Goal: Entertainment & Leisure: Consume media (video, audio)

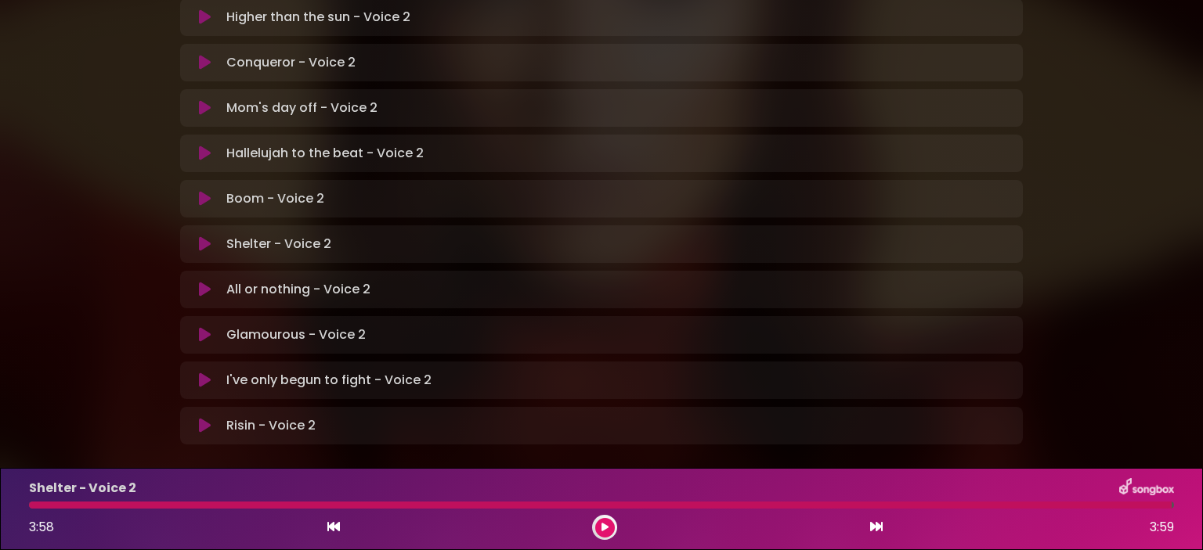
scroll to position [488, 0]
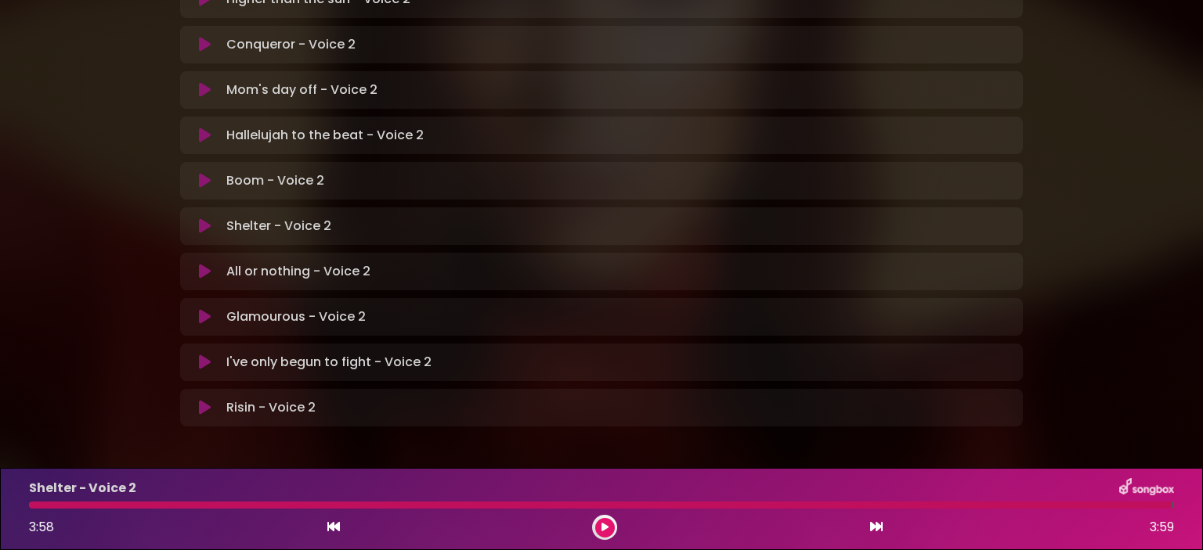
click at [205, 264] on icon at bounding box center [205, 272] width 12 height 16
click at [197, 262] on div "All or nothing - Voice 2 Loading Track..." at bounding box center [601, 271] width 824 height 19
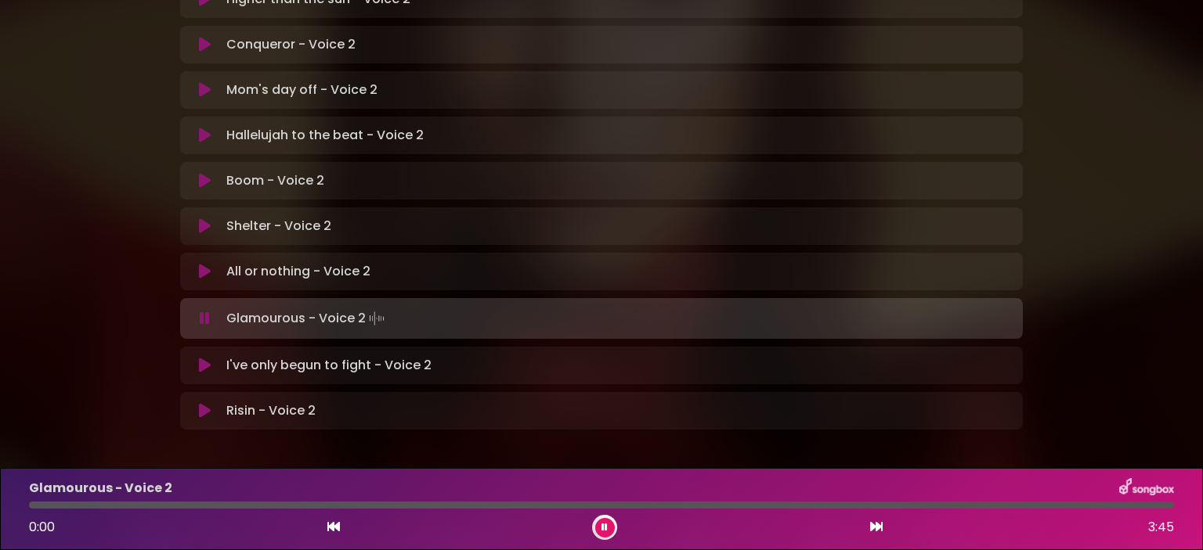
click at [203, 264] on icon at bounding box center [205, 272] width 12 height 16
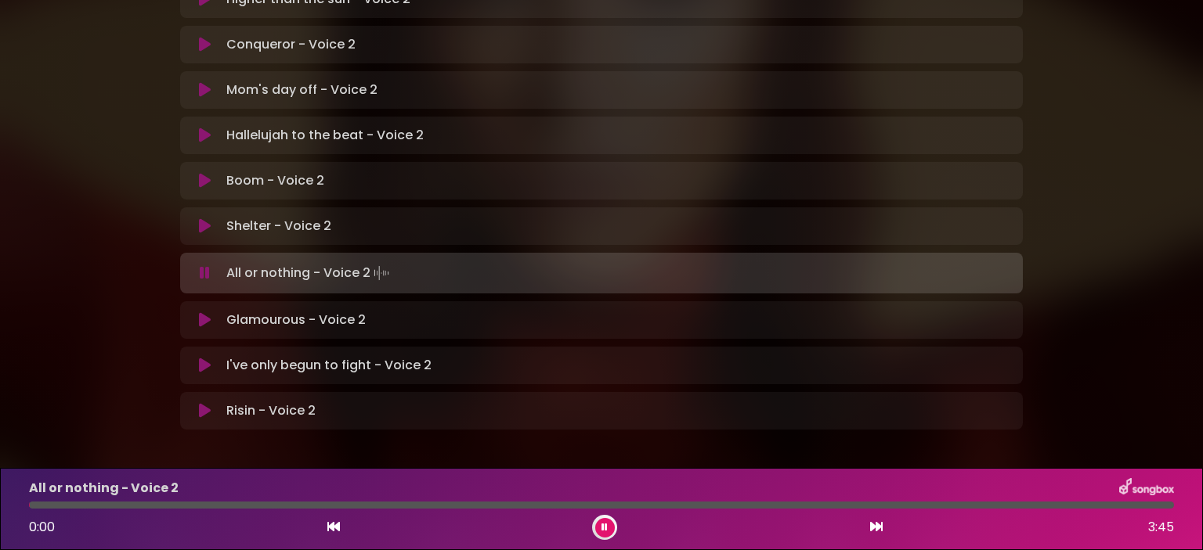
click at [158, 507] on div at bounding box center [601, 505] width 1145 height 7
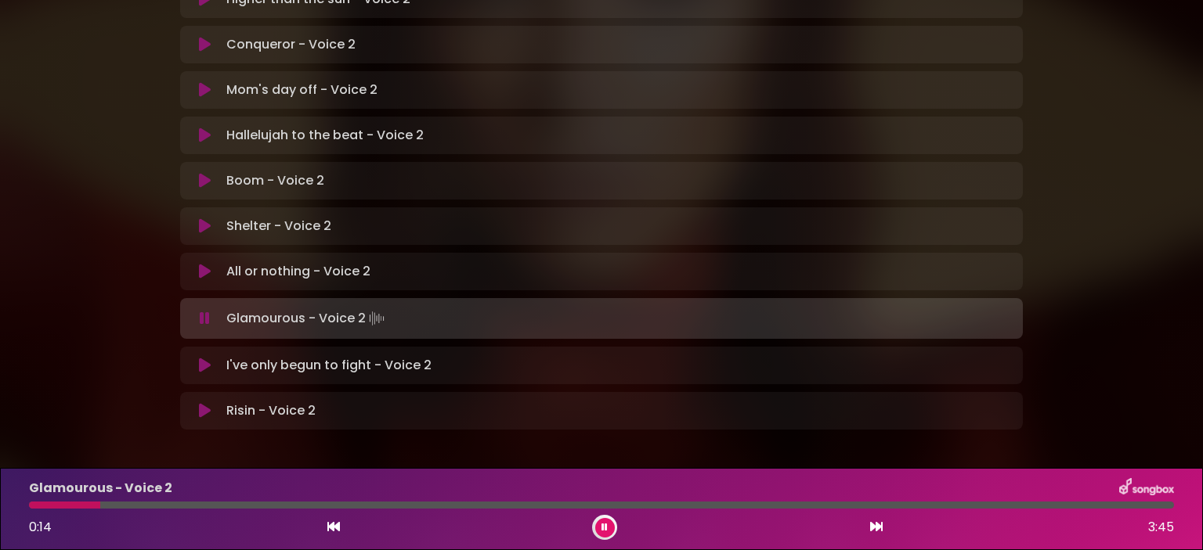
click at [163, 504] on div at bounding box center [601, 505] width 1145 height 7
click at [151, 506] on div at bounding box center [601, 505] width 1145 height 7
click at [147, 510] on div "Glamourous - Voice 2 1:16 3:45" at bounding box center [601, 509] width 1163 height 62
click at [197, 499] on div "Glamourous - Voice 2 1:18 3:45" at bounding box center [601, 509] width 1163 height 62
click at [175, 507] on div at bounding box center [229, 505] width 401 height 7
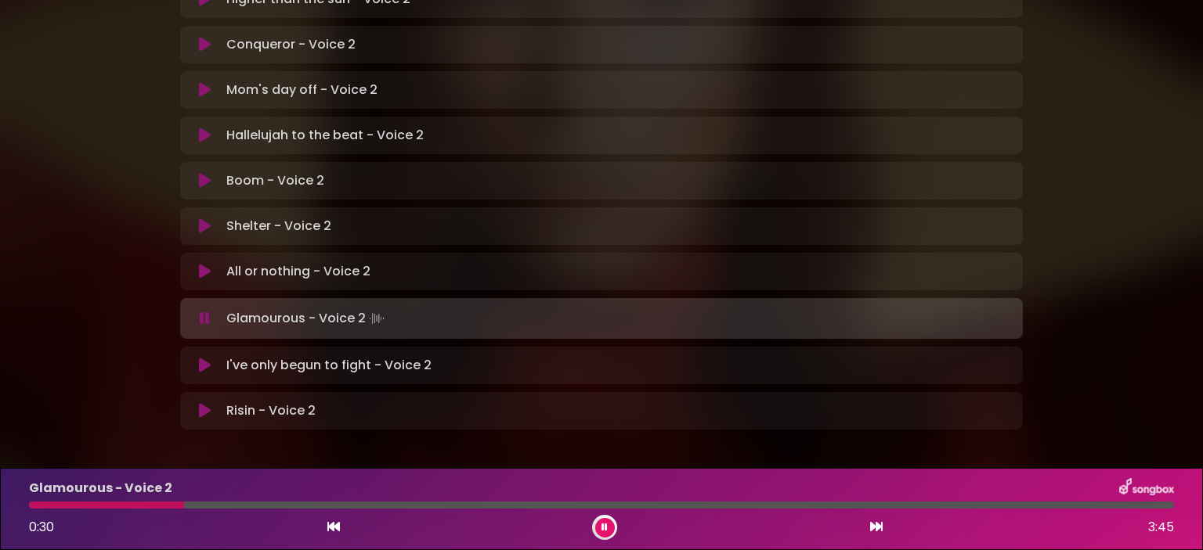
click at [142, 507] on div at bounding box center [106, 505] width 155 height 7
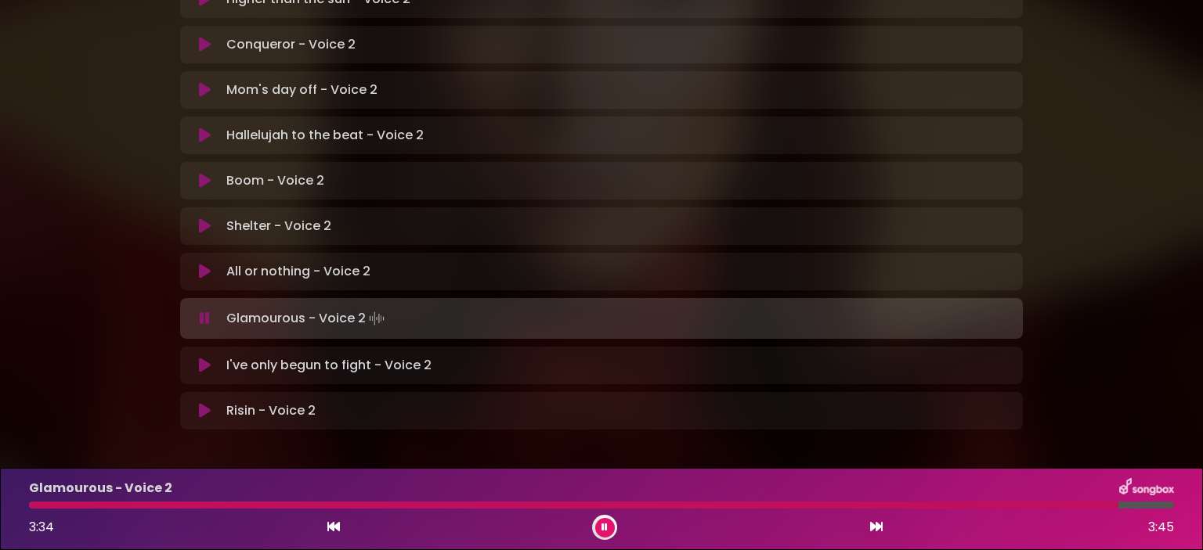
click at [108, 510] on div "Glamourous - Voice 2 3:34 3:45" at bounding box center [601, 509] width 1163 height 62
click at [106, 507] on div at bounding box center [575, 505] width 1092 height 7
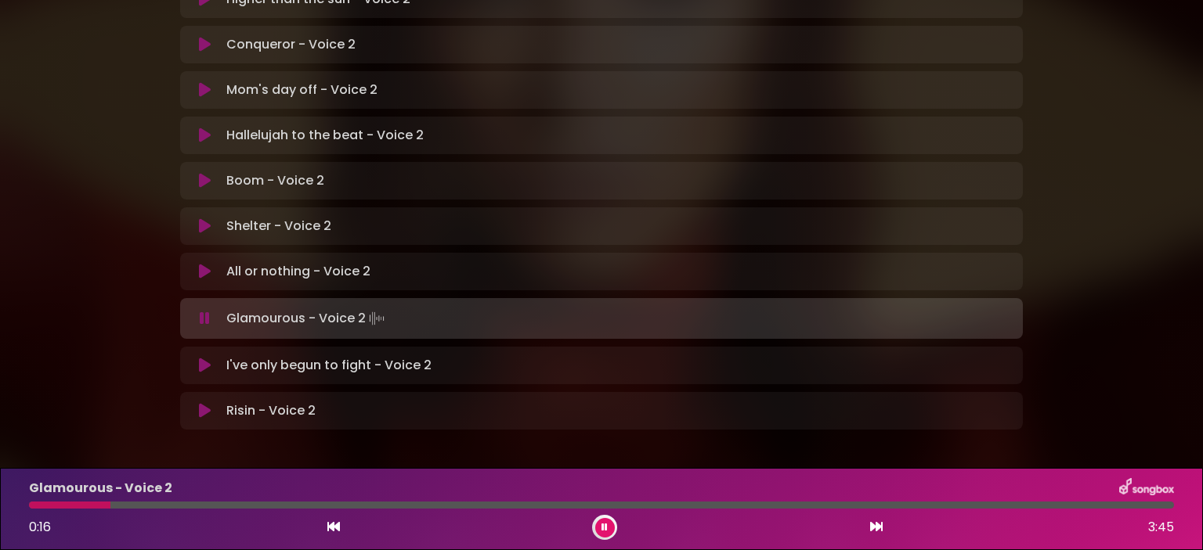
click at [133, 504] on div at bounding box center [601, 505] width 1145 height 7
click at [598, 528] on button at bounding box center [605, 528] width 20 height 20
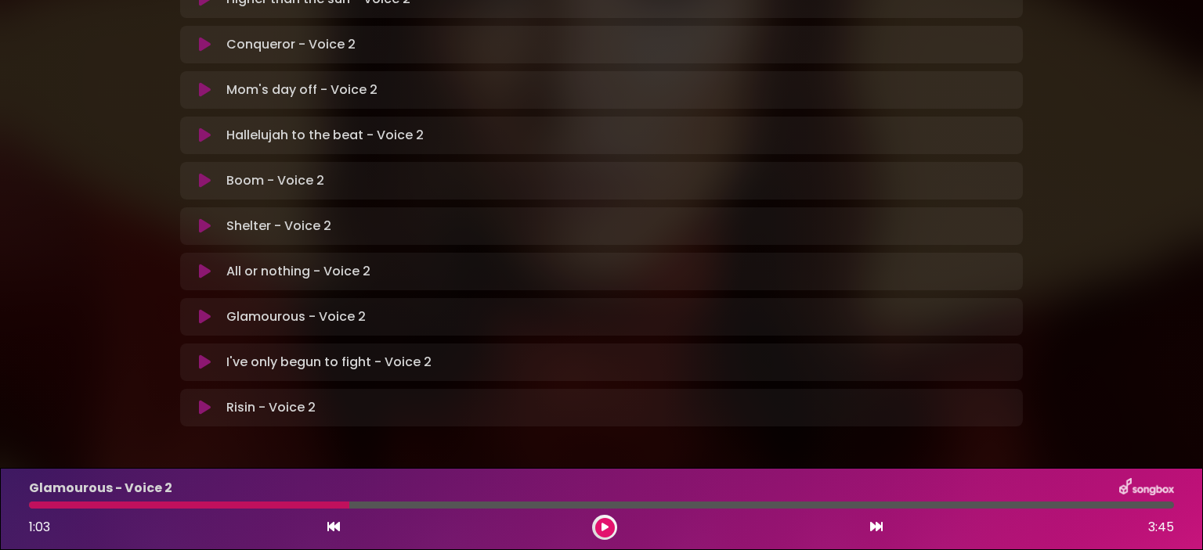
click at [177, 507] on div at bounding box center [189, 505] width 320 height 7
click at [141, 508] on div at bounding box center [189, 505] width 320 height 7
click at [142, 507] on div at bounding box center [189, 505] width 320 height 7
click at [598, 530] on button at bounding box center [605, 528] width 20 height 20
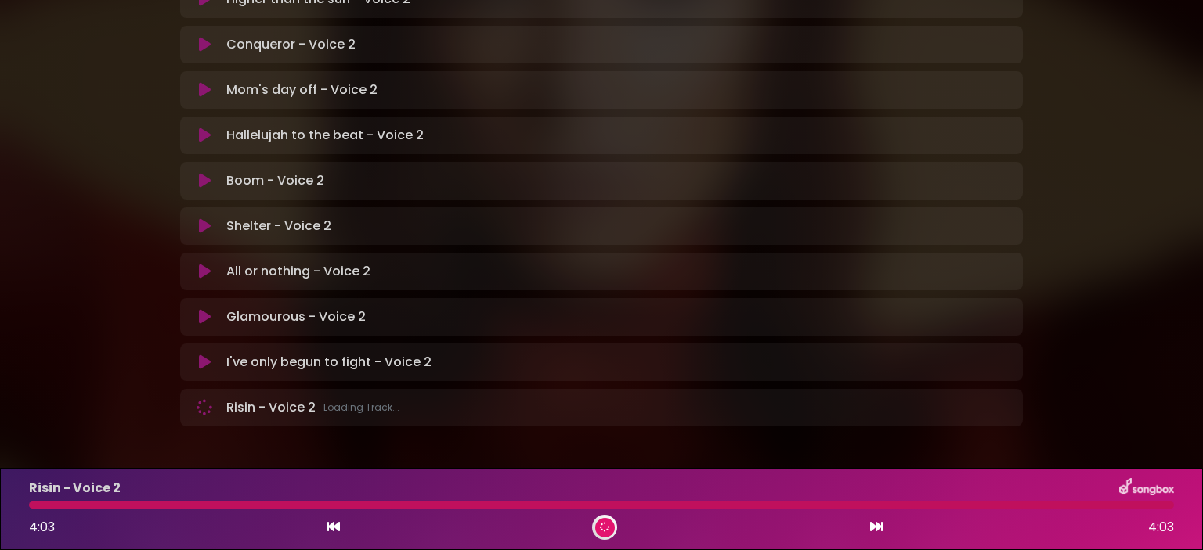
drag, startPoint x: 132, startPoint y: 516, endPoint x: 124, endPoint y: 514, distance: 8.0
click at [128, 516] on div "4:03 4:03" at bounding box center [601, 527] width 1163 height 25
click at [121, 514] on div "Risin - Voice 2 4:03 4:03" at bounding box center [601, 509] width 1163 height 62
click at [119, 509] on div at bounding box center [601, 505] width 1145 height 7
click at [116, 502] on div at bounding box center [601, 505] width 1145 height 7
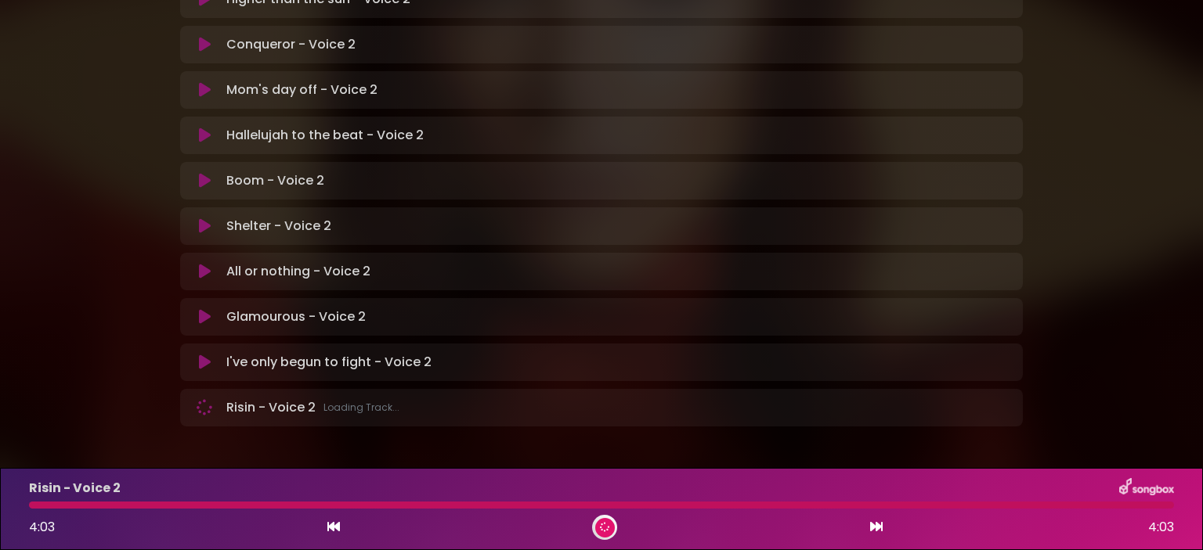
click at [91, 503] on div at bounding box center [601, 505] width 1145 height 7
click at [88, 507] on div at bounding box center [601, 505] width 1145 height 7
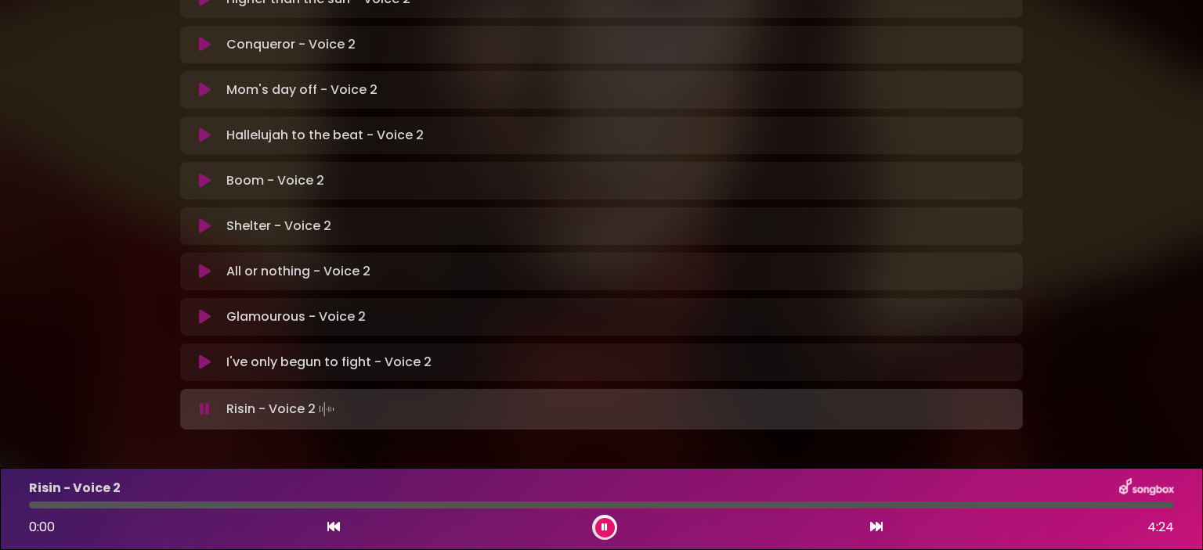
click at [204, 355] on icon at bounding box center [205, 363] width 12 height 16
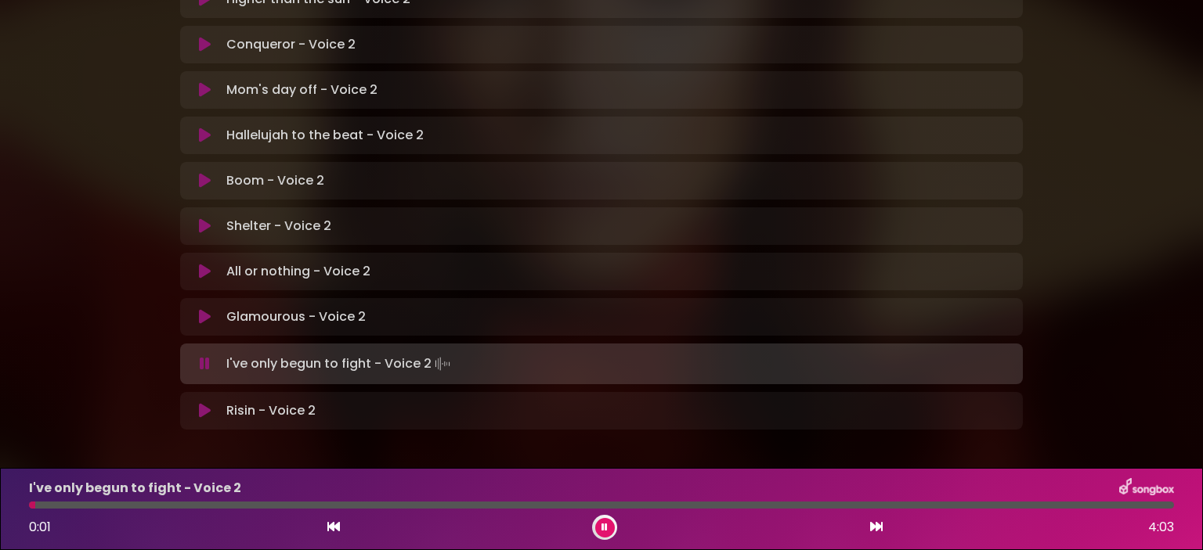
click at [103, 507] on div at bounding box center [601, 505] width 1145 height 7
click at [262, 510] on div "I've only begun to fight - Voice 2 0:32 4:03" at bounding box center [601, 509] width 1163 height 62
click at [243, 507] on div at bounding box center [601, 505] width 1145 height 7
click at [177, 505] on div at bounding box center [151, 505] width 244 height 7
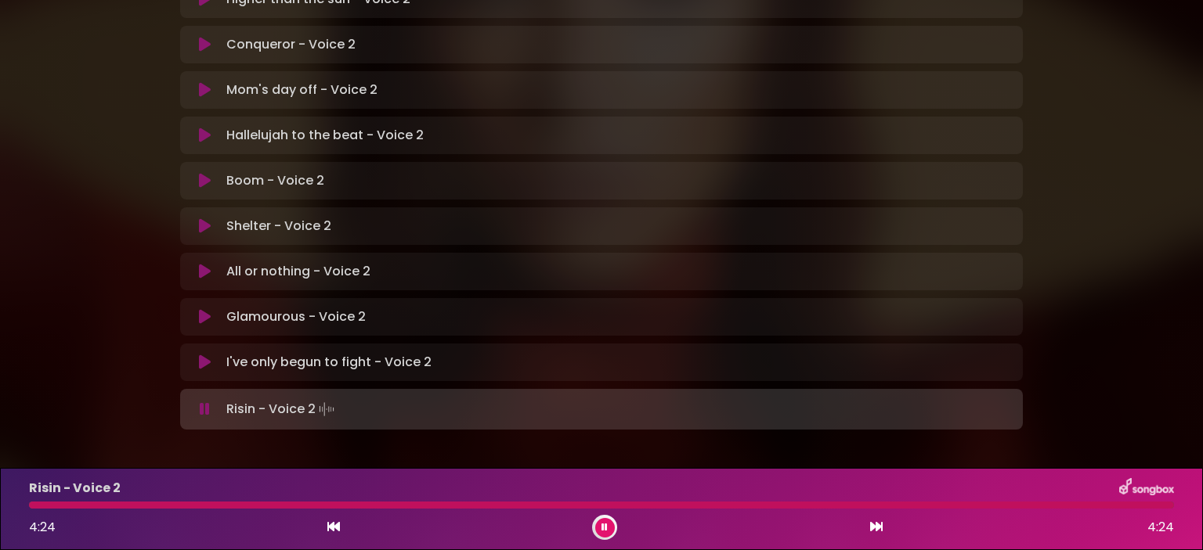
click at [76, 514] on div "Risin - Voice 2 4:24 4:24" at bounding box center [601, 509] width 1163 height 62
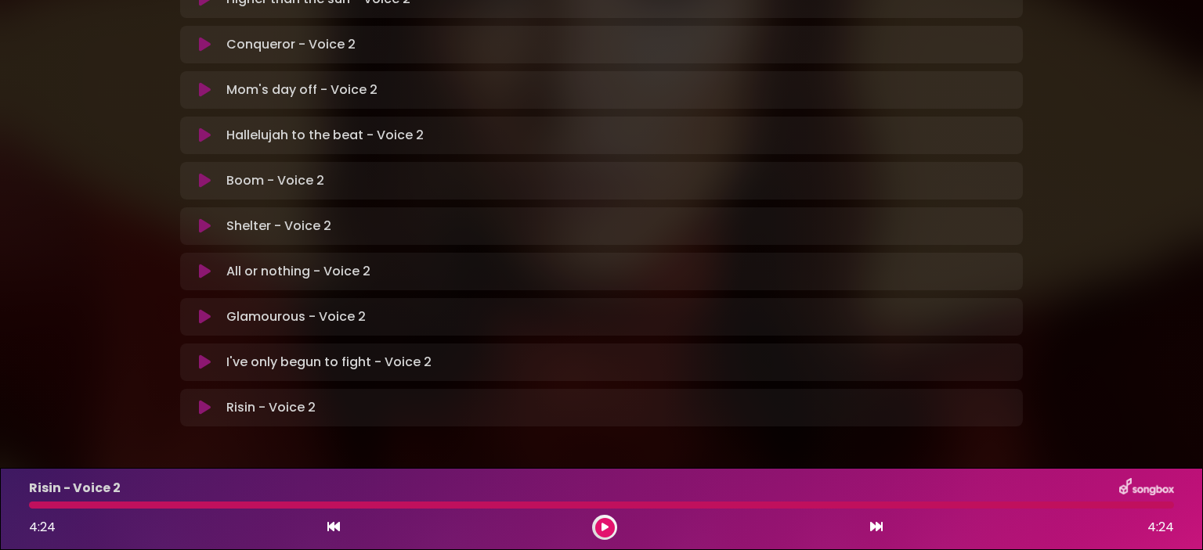
click at [70, 504] on div at bounding box center [601, 505] width 1145 height 7
click at [66, 506] on div at bounding box center [601, 505] width 1145 height 7
click at [45, 514] on div "Risin - Voice 2 4:24 4:24" at bounding box center [601, 509] width 1163 height 62
click at [38, 508] on div at bounding box center [601, 505] width 1145 height 7
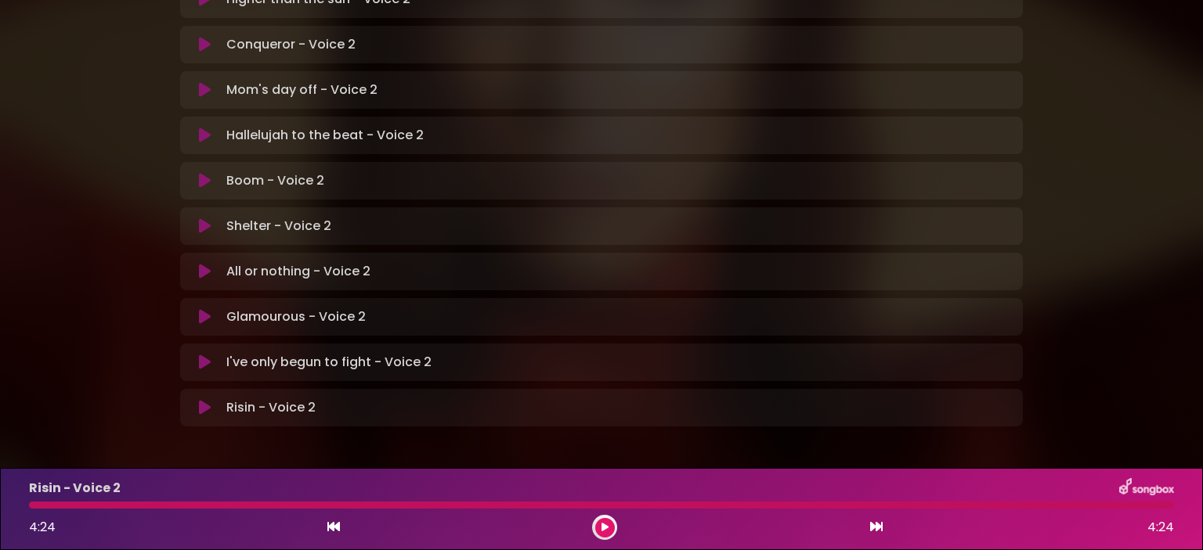
click at [194, 399] on div "Risin - Voice 2 Loading Track..." at bounding box center [601, 408] width 824 height 19
click at [203, 399] on icon at bounding box center [204, 407] width 14 height 17
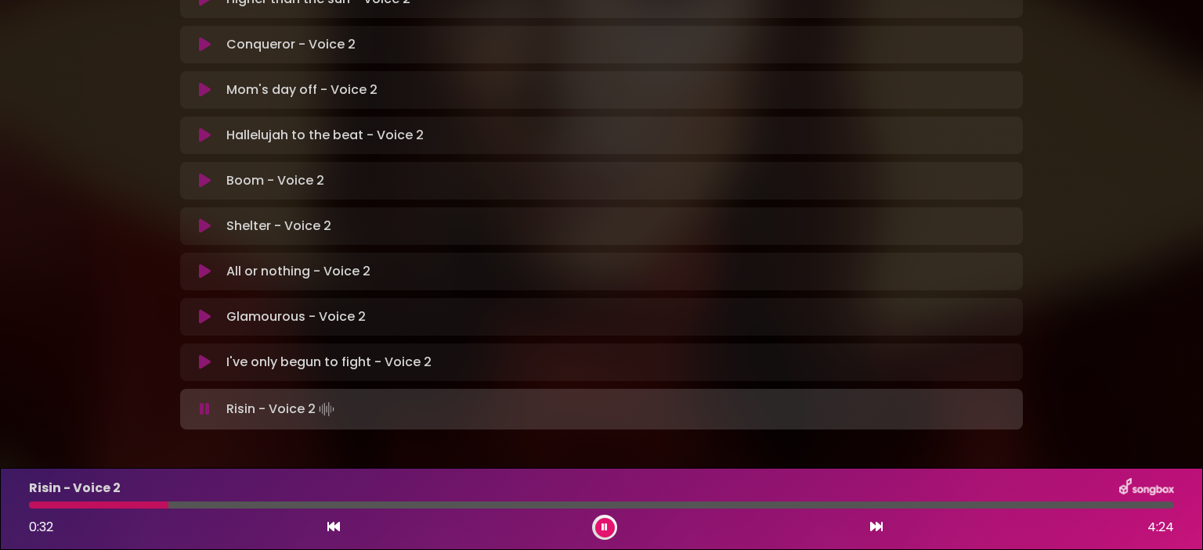
click at [34, 505] on div at bounding box center [98, 505] width 139 height 7
click at [29, 504] on div at bounding box center [95, 505] width 133 height 7
click at [495, 507] on div at bounding box center [286, 505] width 514 height 7
click at [485, 500] on div "Risin - Voice 2 1:57 4:24" at bounding box center [601, 509] width 1163 height 62
click at [498, 505] on div at bounding box center [284, 505] width 511 height 7
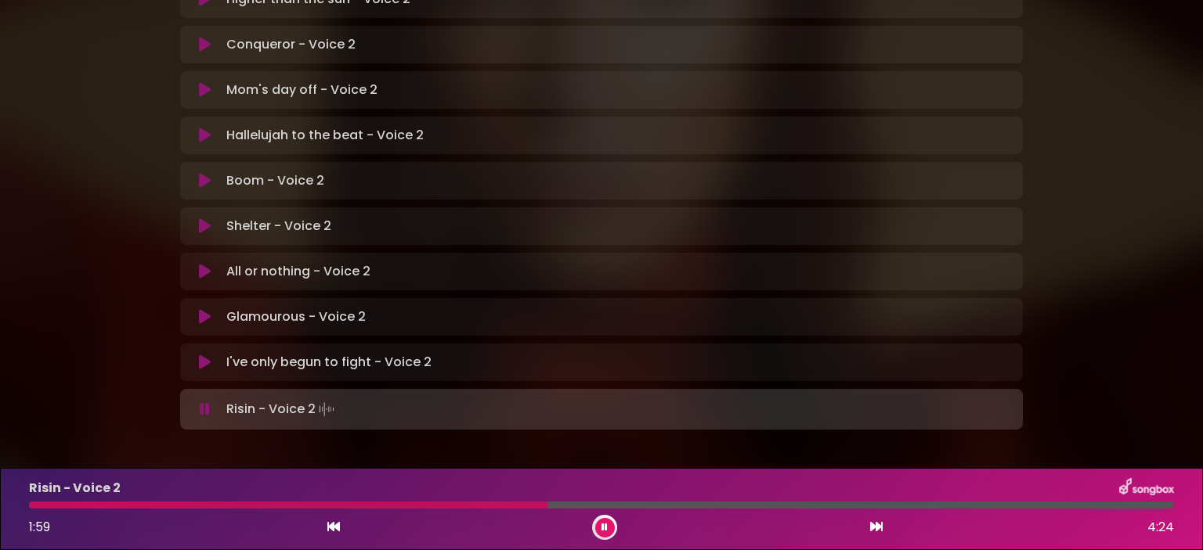
click at [526, 507] on div at bounding box center [288, 505] width 518 height 7
click at [504, 510] on div "Risin - Voice 2 1:57 4:24" at bounding box center [601, 509] width 1163 height 62
click at [498, 507] on div at bounding box center [283, 505] width 509 height 7
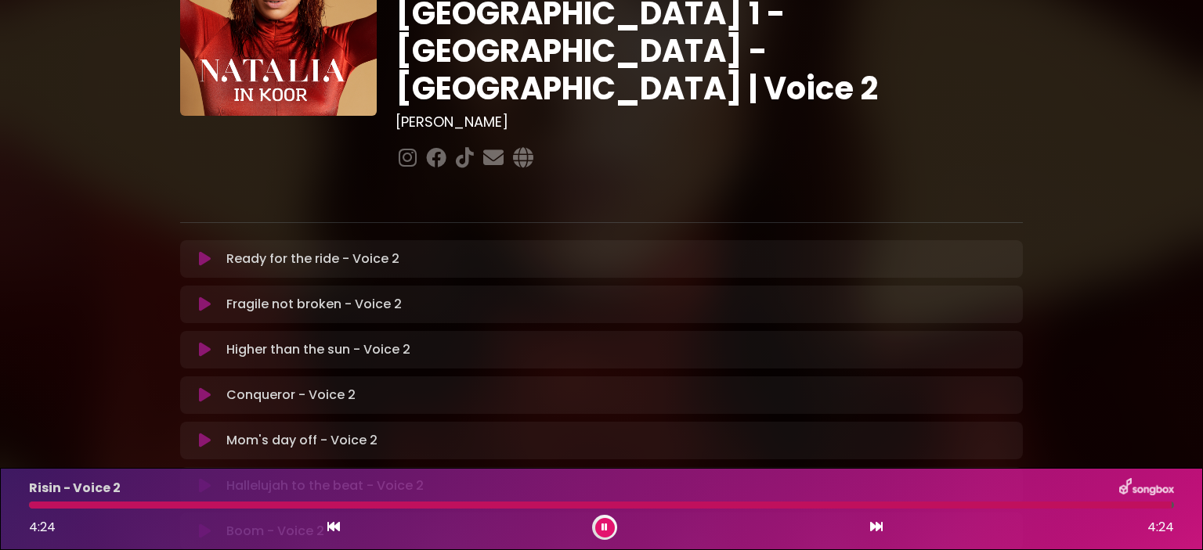
scroll to position [235, 0]
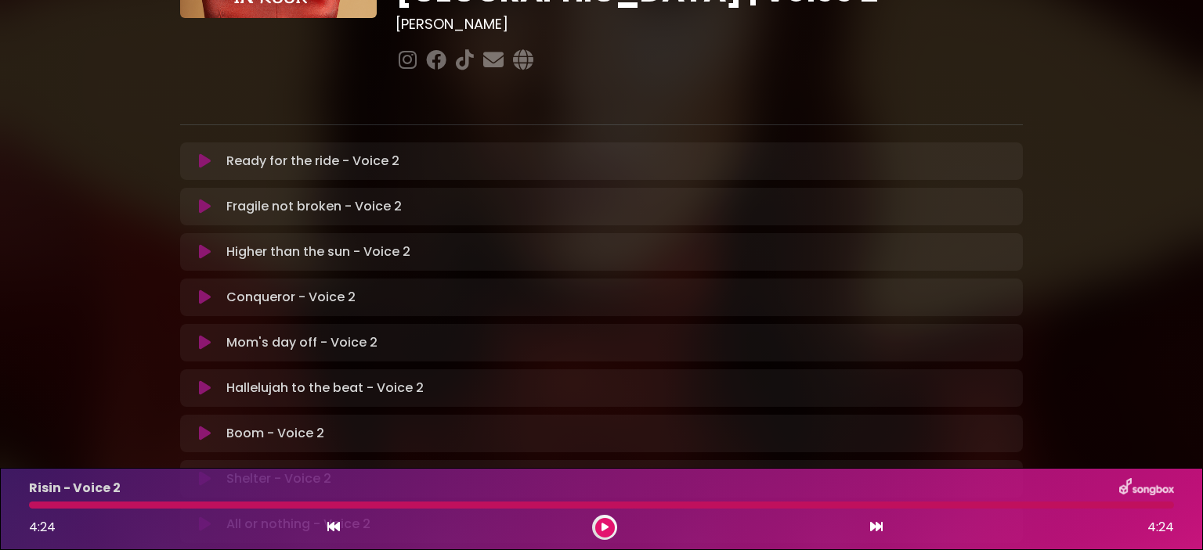
click at [203, 290] on icon at bounding box center [205, 298] width 12 height 16
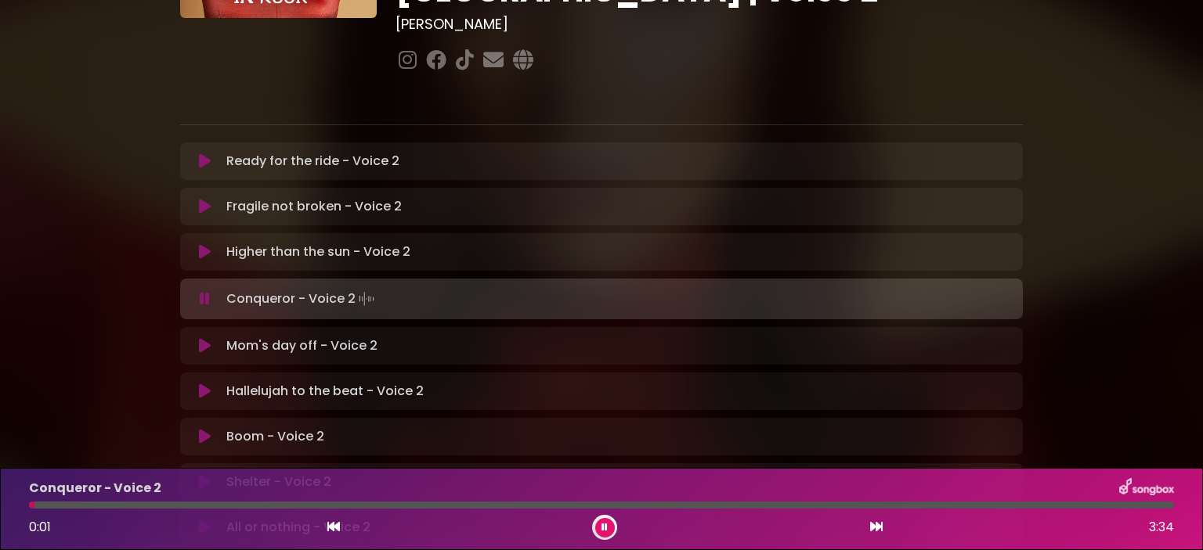
click at [197, 510] on div "Conqueror - Voice 2 0:01 3:34" at bounding box center [601, 509] width 1163 height 62
click at [194, 504] on div at bounding box center [601, 505] width 1145 height 7
click at [246, 507] on div at bounding box center [601, 505] width 1145 height 7
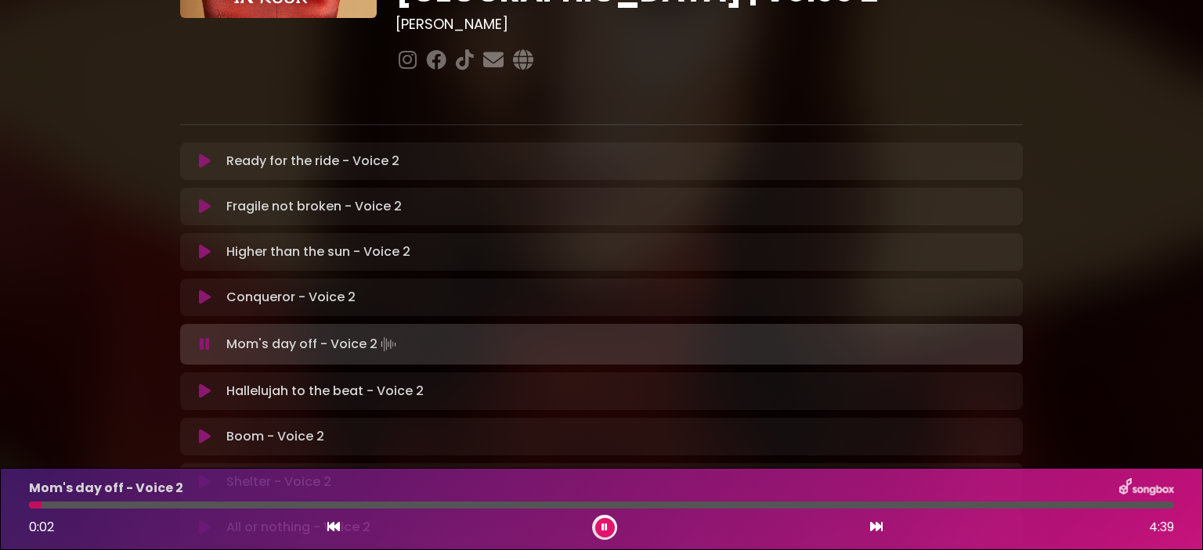
click at [607, 536] on button at bounding box center [605, 528] width 20 height 20
